Goal: Transaction & Acquisition: Obtain resource

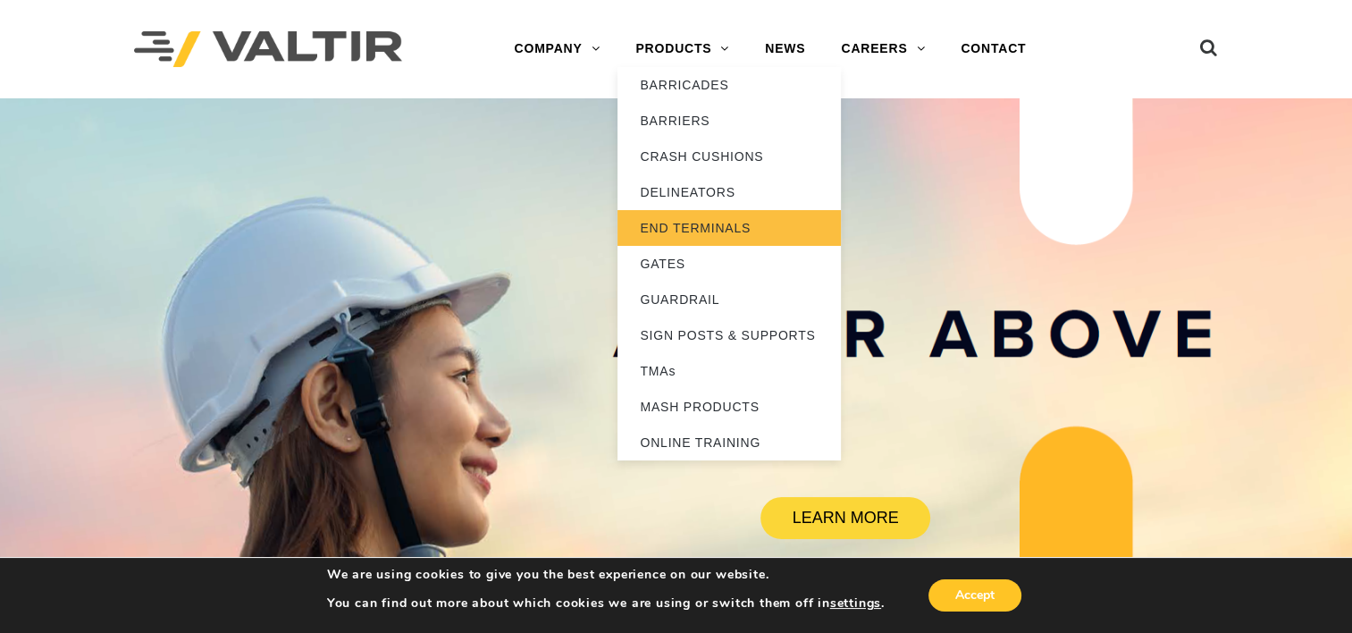
click at [672, 223] on link "END TERMINALS" at bounding box center [729, 228] width 223 height 36
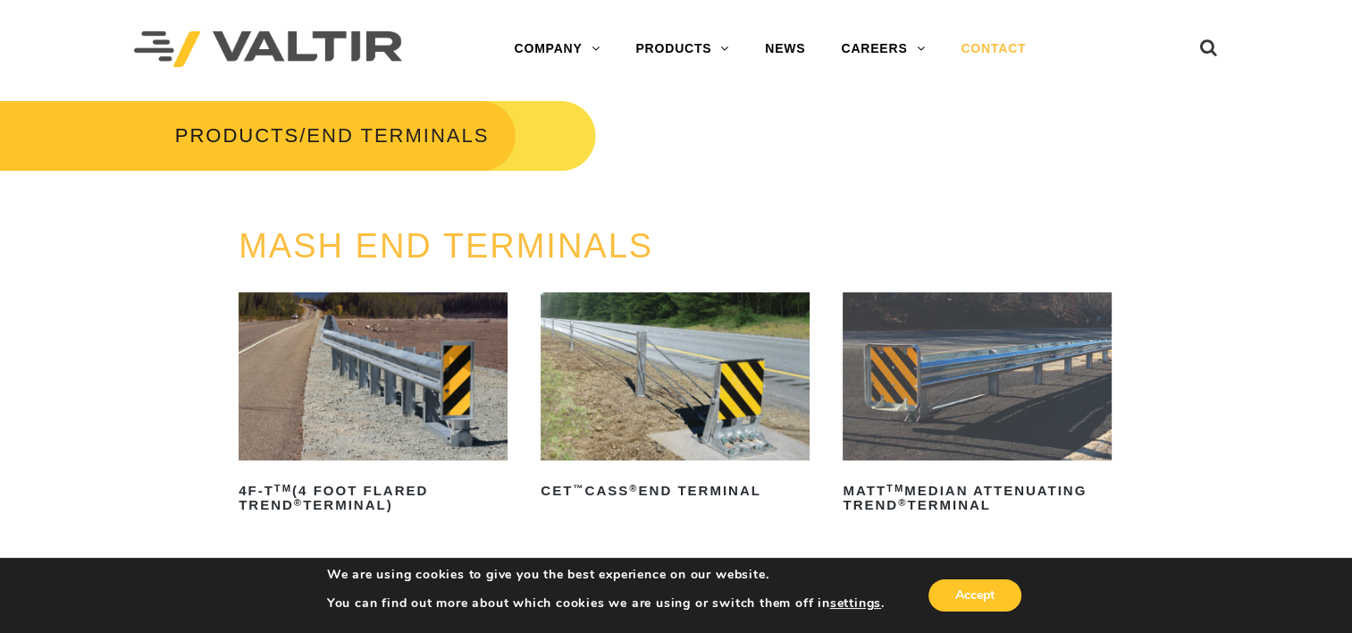
click at [988, 45] on link "CONTACT" at bounding box center [993, 49] width 101 height 36
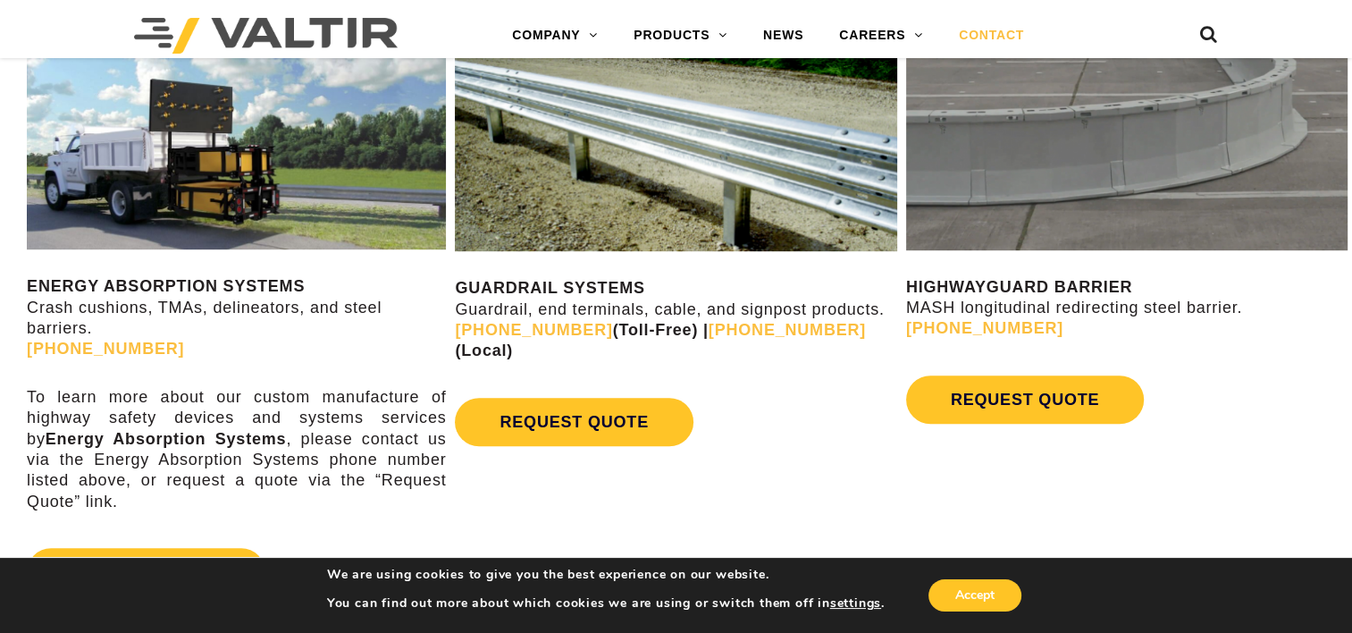
scroll to position [928, 0]
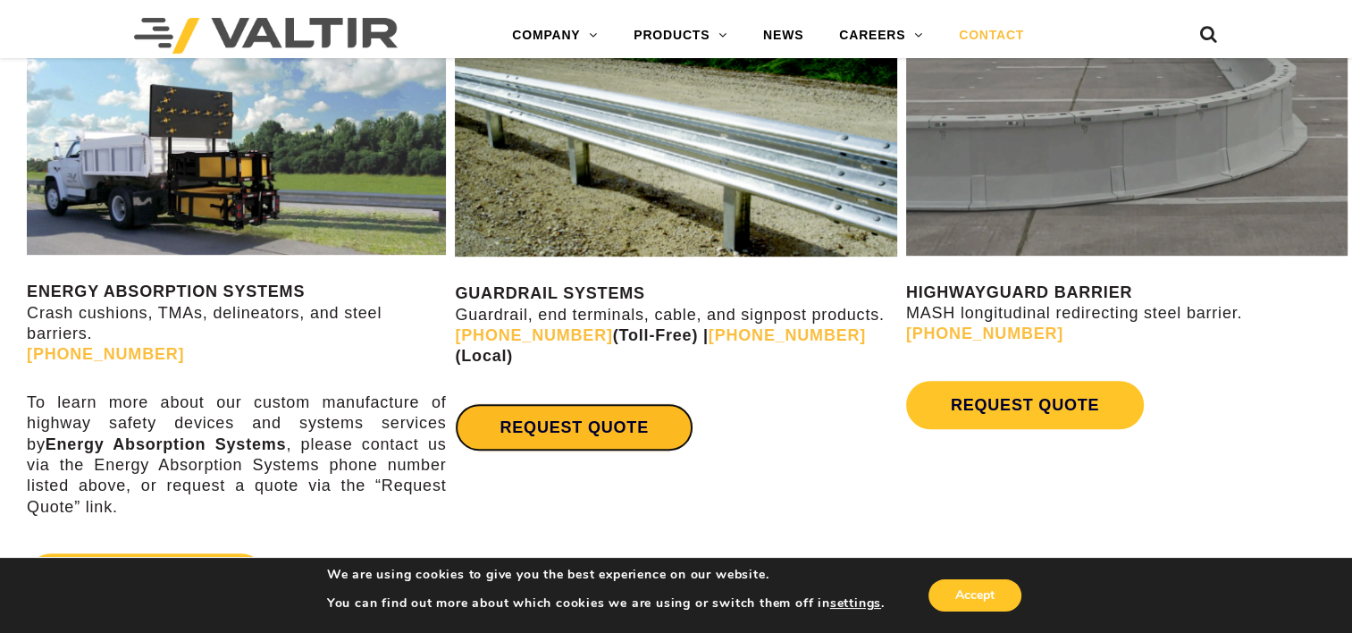
click at [540, 403] on link "REQUEST QUOTE" at bounding box center [574, 427] width 238 height 48
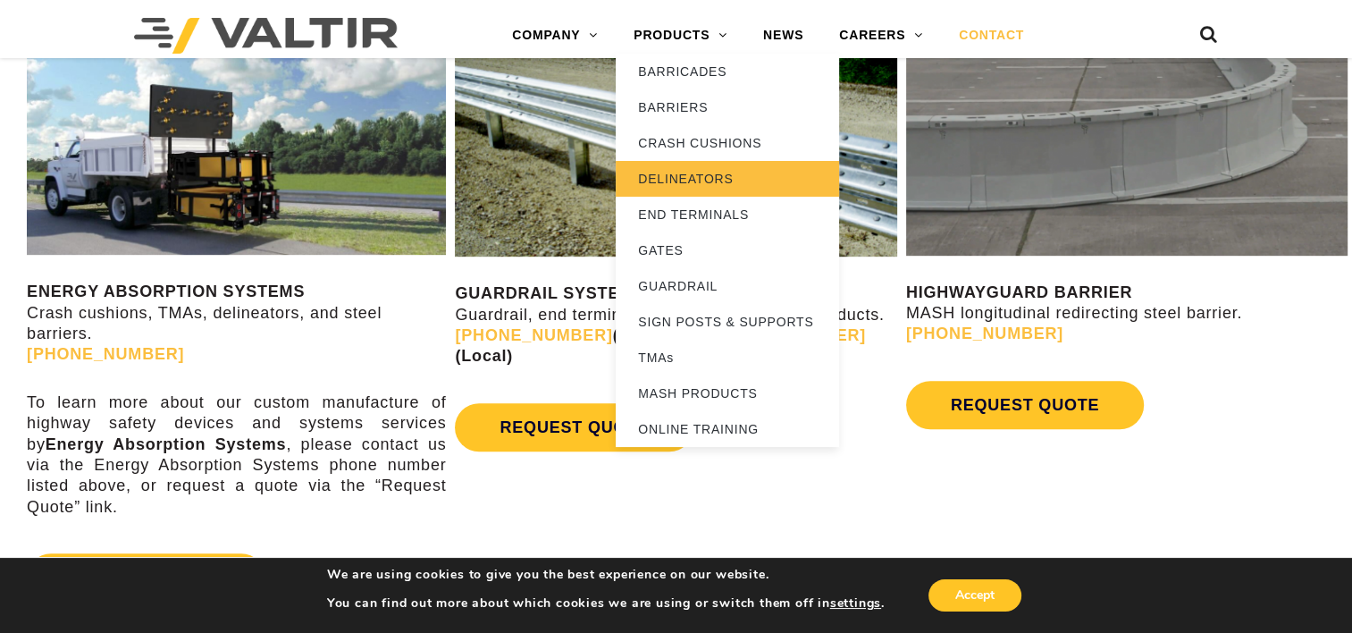
click at [685, 186] on link "DELINEATORS" at bounding box center [727, 179] width 223 height 36
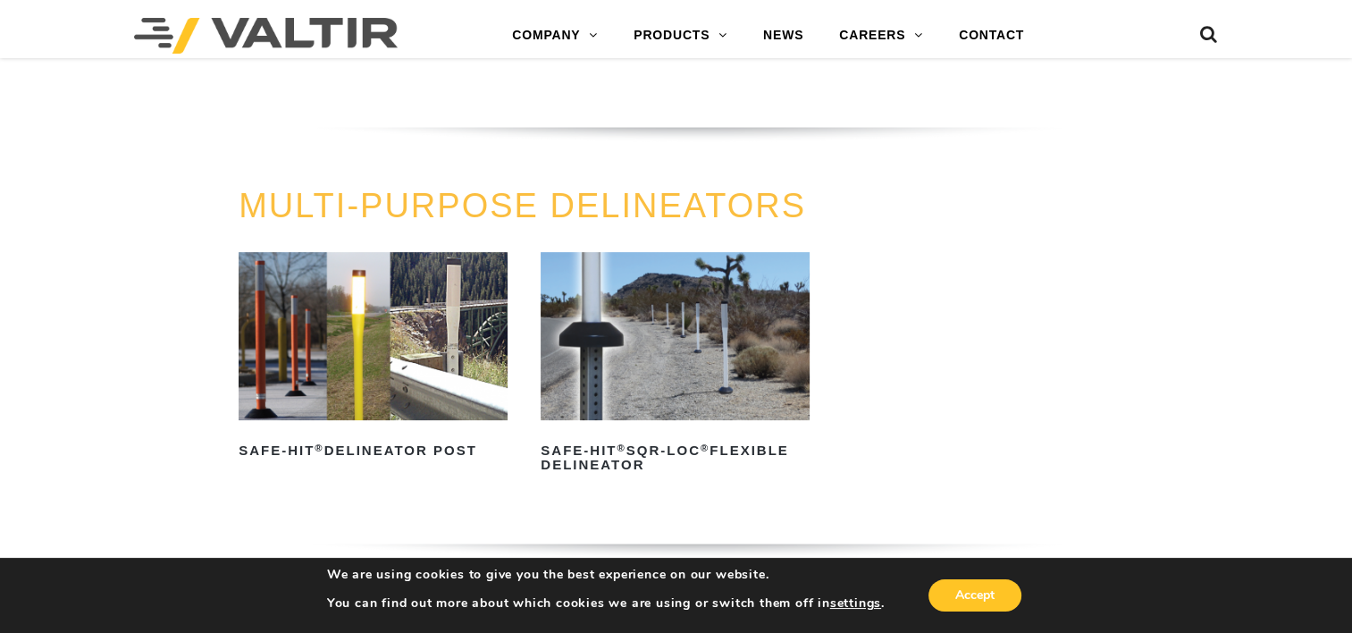
scroll to position [442, 0]
click at [387, 343] on img at bounding box center [373, 335] width 269 height 168
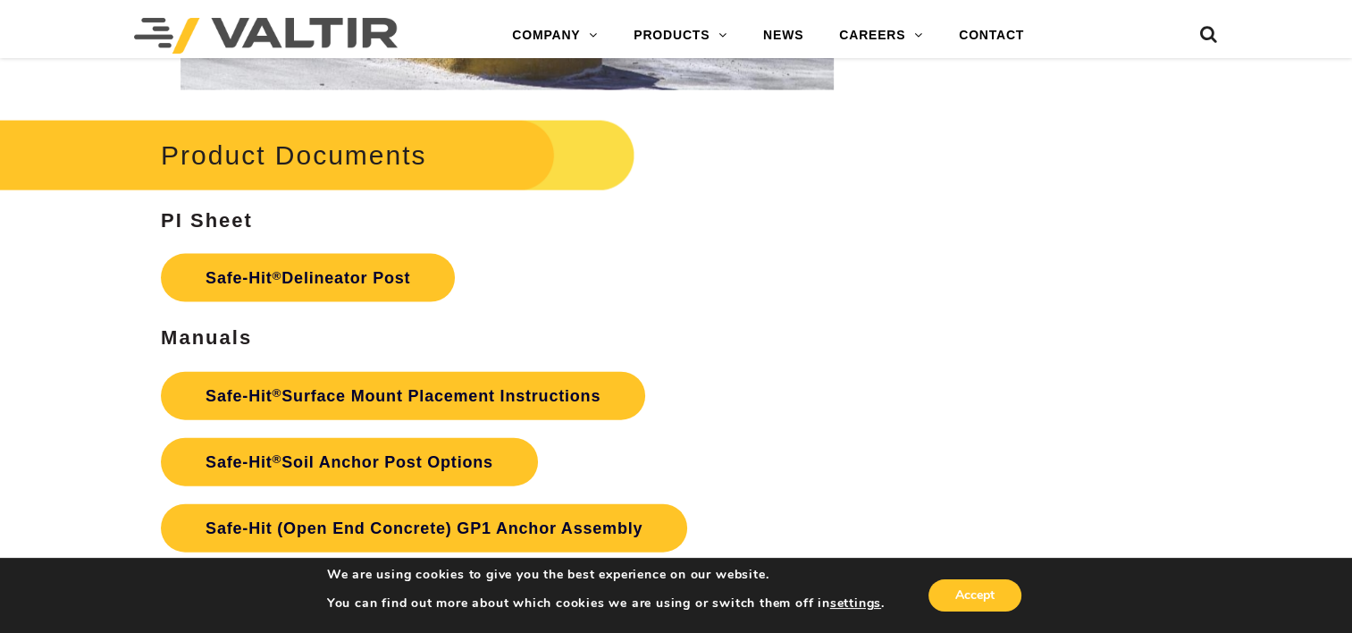
scroll to position [3870, 0]
